Goal: Transaction & Acquisition: Purchase product/service

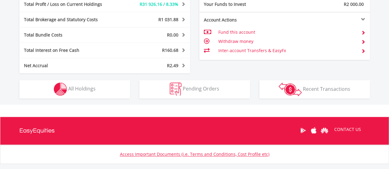
scroll to position [399, 0]
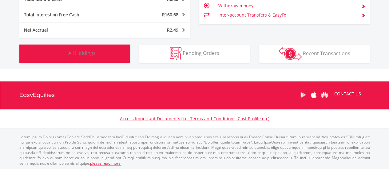
click at [99, 48] on button "Holdings All Holdings" at bounding box center [74, 54] width 111 height 18
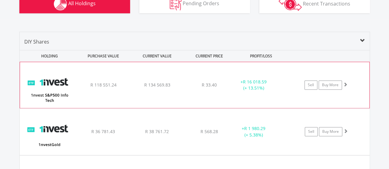
scroll to position [444, 0]
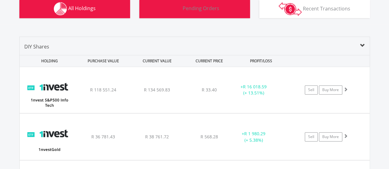
click at [219, 6] on button "Pending Orders Pending Orders" at bounding box center [194, 9] width 111 height 18
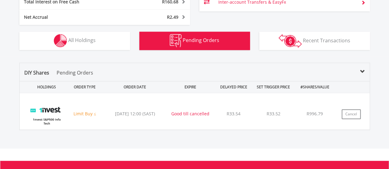
scroll to position [411, 0]
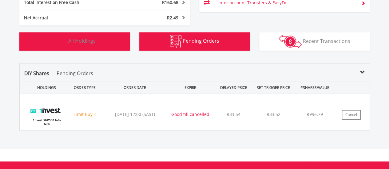
click at [100, 49] on button "Holdings All Holdings" at bounding box center [74, 41] width 111 height 18
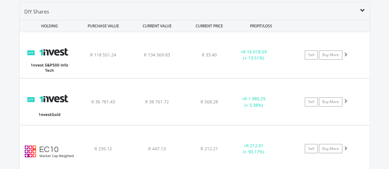
scroll to position [479, 0]
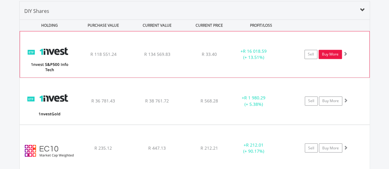
click at [326, 51] on link "Buy More" at bounding box center [329, 54] width 23 height 9
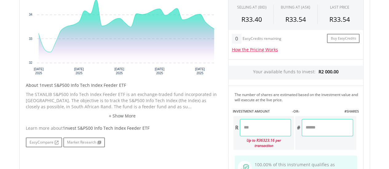
scroll to position [232, 0]
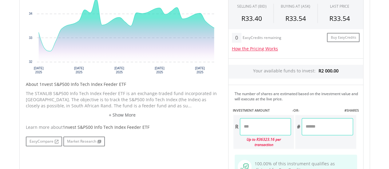
click at [271, 127] on input "number" at bounding box center [265, 126] width 51 height 17
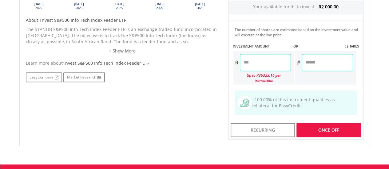
type input "*******"
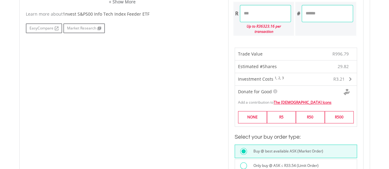
scroll to position [351, 0]
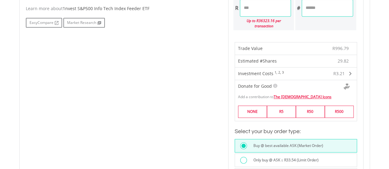
click at [284, 157] on label "Only buy @ ASK ≤ R33.54 (Limit Order)" at bounding box center [283, 160] width 69 height 7
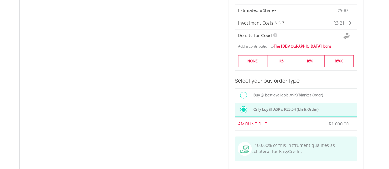
scroll to position [413, 0]
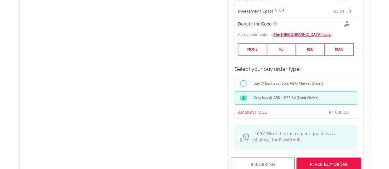
click at [314, 158] on div "Place Buy Order" at bounding box center [328, 165] width 64 height 14
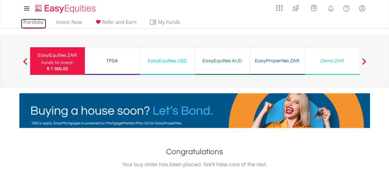
click at [32, 25] on link "Portfolio" at bounding box center [33, 24] width 25 height 10
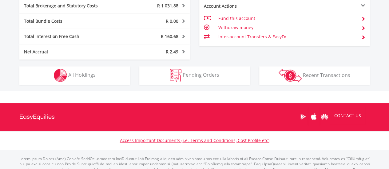
scroll to position [377, 0]
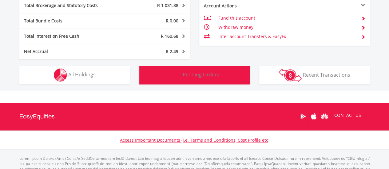
click at [193, 83] on button "Pending Orders Pending Orders" at bounding box center [194, 75] width 111 height 18
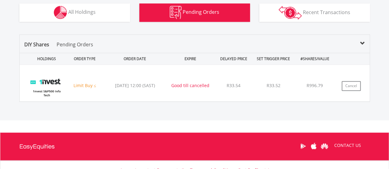
scroll to position [474, 0]
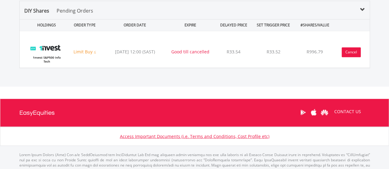
click at [349, 47] on button "Cancel" at bounding box center [350, 52] width 19 height 10
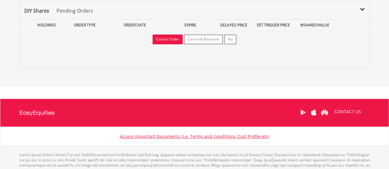
click at [169, 37] on button "Cancel Order" at bounding box center [167, 39] width 30 height 10
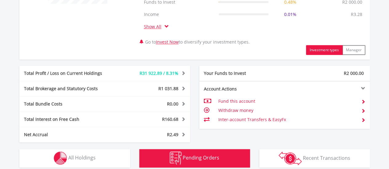
scroll to position [59, 117]
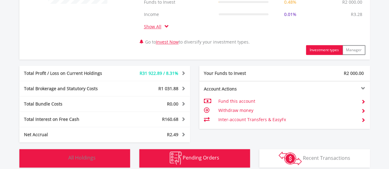
click at [100, 151] on button "Holdings All Holdings" at bounding box center [74, 158] width 111 height 18
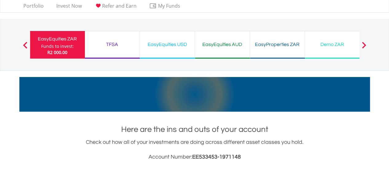
scroll to position [16, 0]
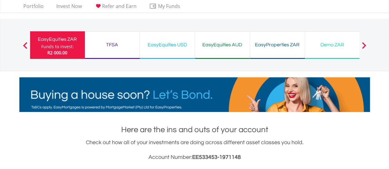
click at [118, 48] on div "TFSA" at bounding box center [111, 45] width 47 height 9
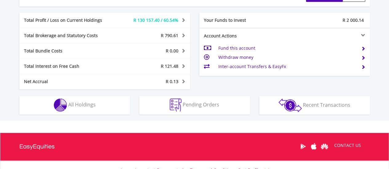
scroll to position [323, 0]
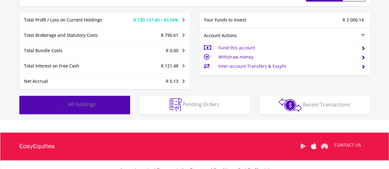
click at [119, 112] on button "Holdings All Holdings" at bounding box center [74, 105] width 111 height 18
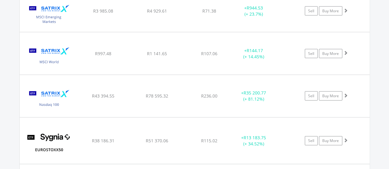
scroll to position [720, 0]
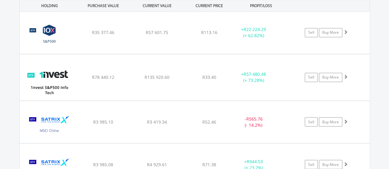
scroll to position [472, 0]
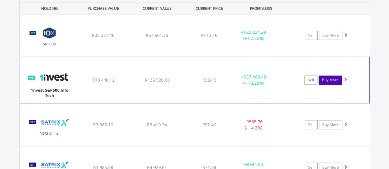
click at [329, 80] on link "Buy More" at bounding box center [329, 80] width 23 height 9
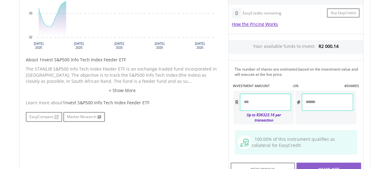
scroll to position [261, 0]
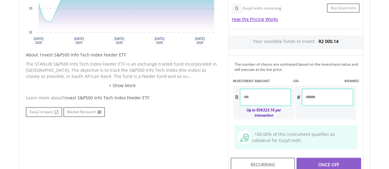
click at [269, 90] on input "number" at bounding box center [265, 97] width 51 height 17
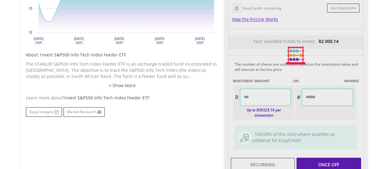
scroll to position [297, 0]
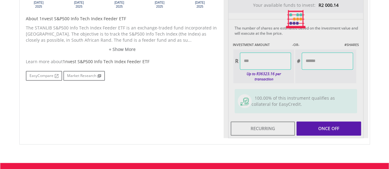
type input "*******"
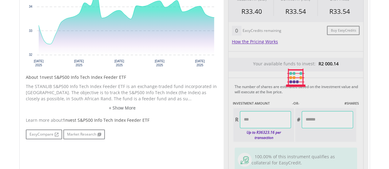
scroll to position [238, 0]
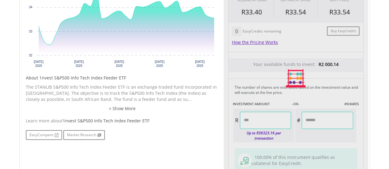
click at [209, 83] on div "About 1nvest S&P500 Info Tech Index Feeder ETF The STANLIB S&P500 Info Tech Ind…" at bounding box center [122, 93] width 193 height 37
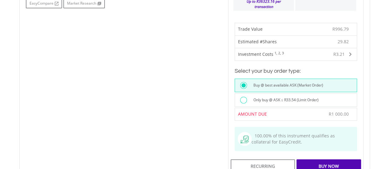
click at [291, 97] on label "Only buy @ ASK ≤ R33.54 (Limit Order)" at bounding box center [283, 100] width 69 height 7
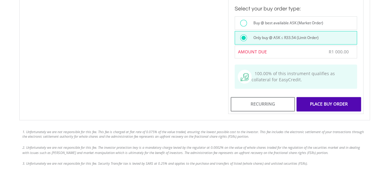
scroll to position [433, 0]
click at [321, 97] on div "Place Buy Order" at bounding box center [328, 104] width 64 height 14
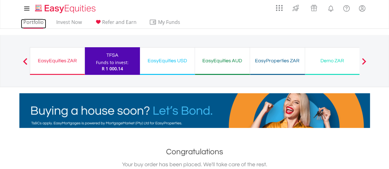
click at [26, 23] on link "Portfolio" at bounding box center [33, 24] width 25 height 10
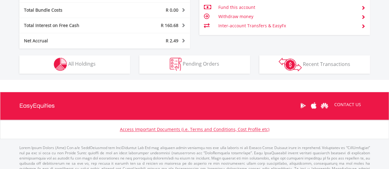
scroll to position [389, 0]
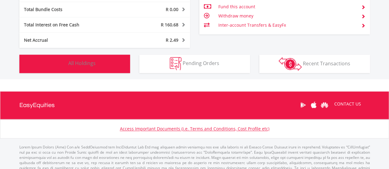
click at [95, 69] on button "Holdings All Holdings" at bounding box center [74, 64] width 111 height 18
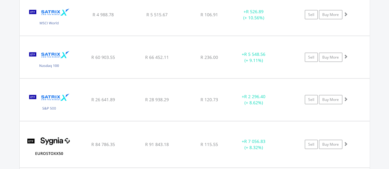
scroll to position [841, 0]
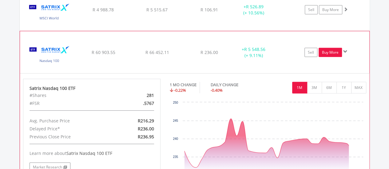
click at [335, 52] on link "Buy More" at bounding box center [329, 52] width 23 height 9
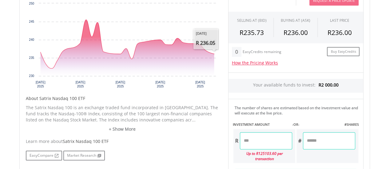
scroll to position [296, 0]
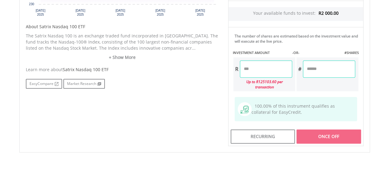
click at [273, 65] on input "number" at bounding box center [266, 69] width 52 height 17
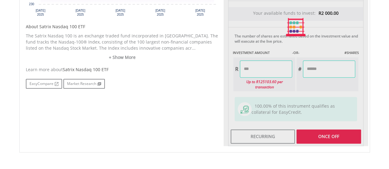
type input "*******"
type input "******"
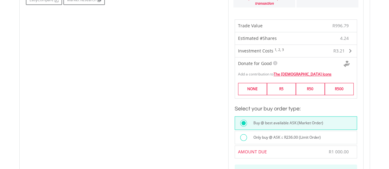
click at [283, 134] on label "Only buy @ ASK ≤ R236.00 (Limit Order)" at bounding box center [284, 137] width 71 height 7
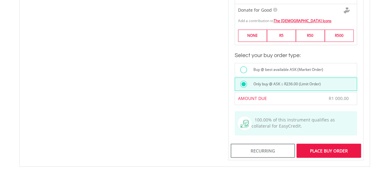
scroll to position [439, 0]
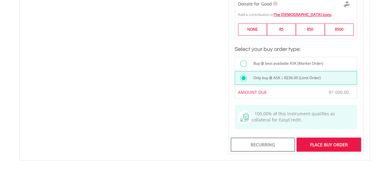
click at [327, 139] on div "Place Buy Order" at bounding box center [328, 145] width 64 height 14
